Goal: Check status: Check status

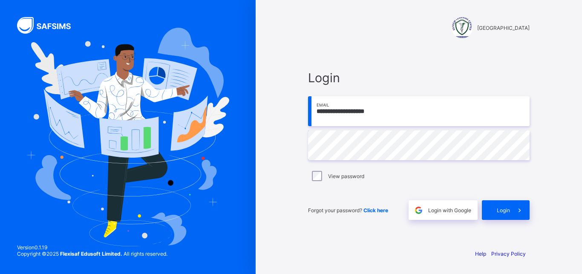
type input "**********"
click at [491, 213] on div "Login" at bounding box center [506, 210] width 48 height 20
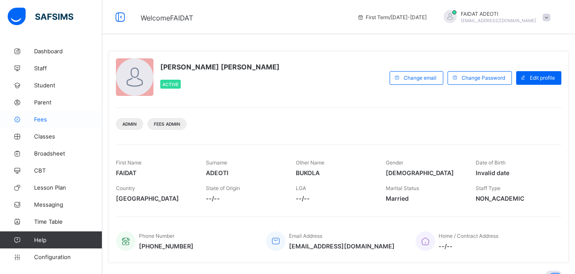
click at [42, 117] on span "Fees" at bounding box center [68, 119] width 68 height 7
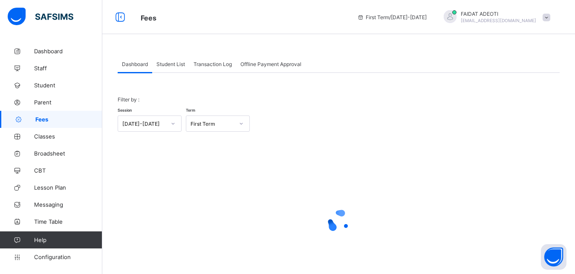
click at [176, 63] on span "Student List" at bounding box center [170, 64] width 29 height 6
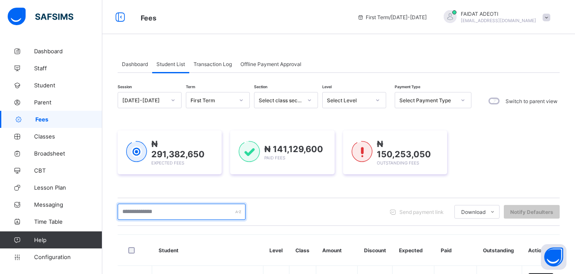
click at [161, 207] on input "text" at bounding box center [182, 212] width 128 height 16
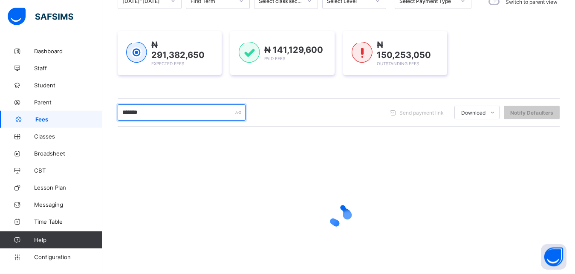
scroll to position [99, 0]
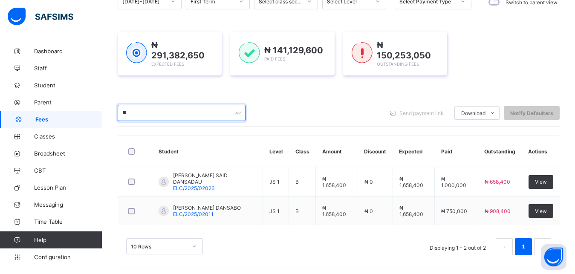
type input "*"
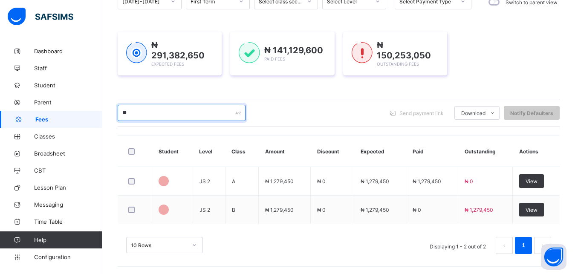
type input "*"
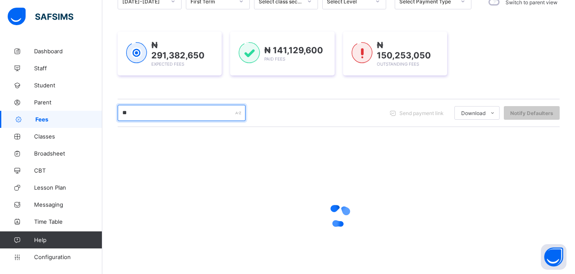
type input "*"
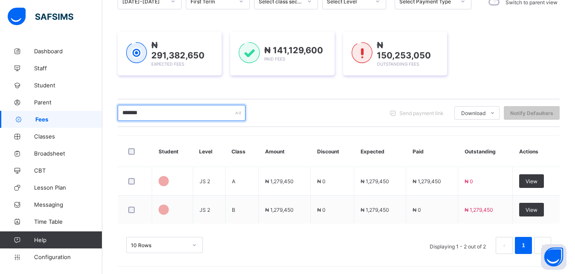
type input "*****"
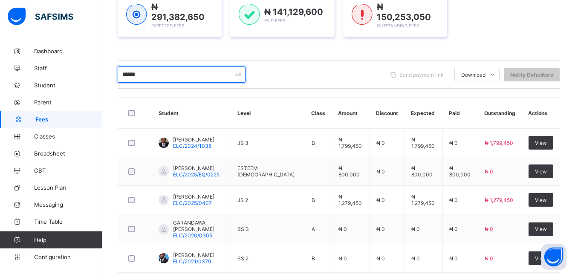
scroll to position [135, 0]
